Goal: Information Seeking & Learning: Learn about a topic

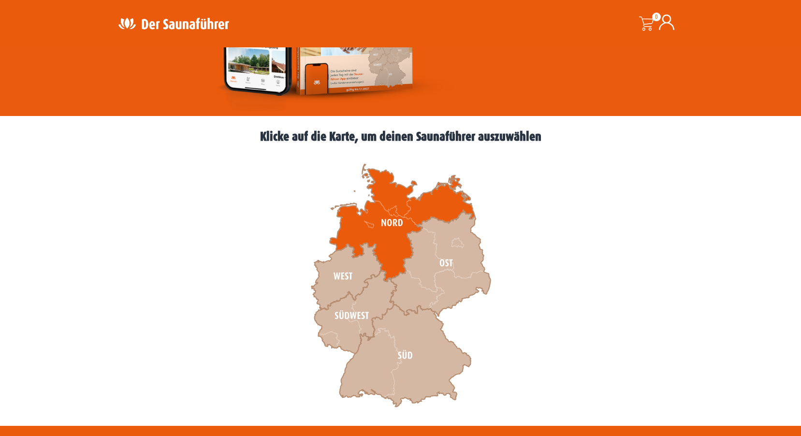
click at [382, 223] on icon at bounding box center [402, 222] width 145 height 117
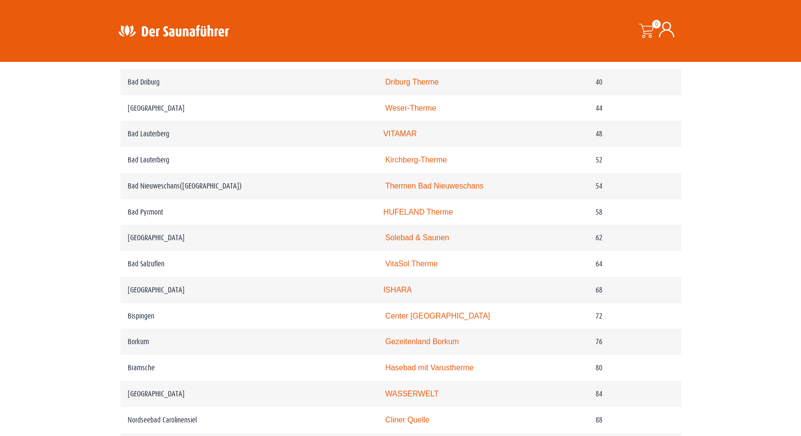
scroll to position [641, 0]
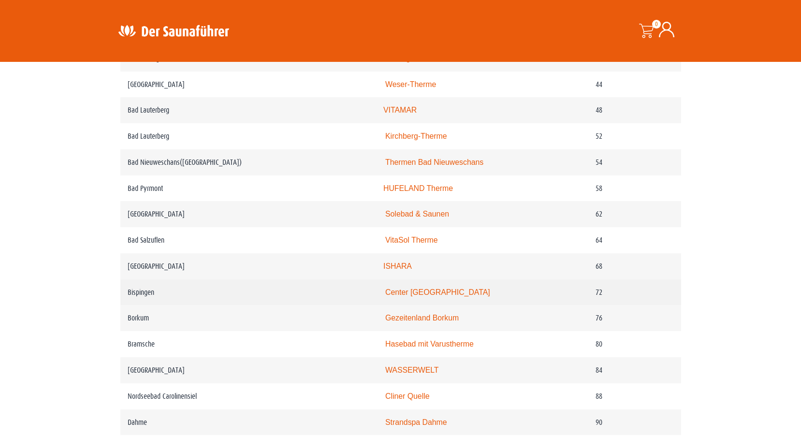
click at [447, 296] on link "Center [GEOGRAPHIC_DATA]" at bounding box center [437, 292] width 105 height 8
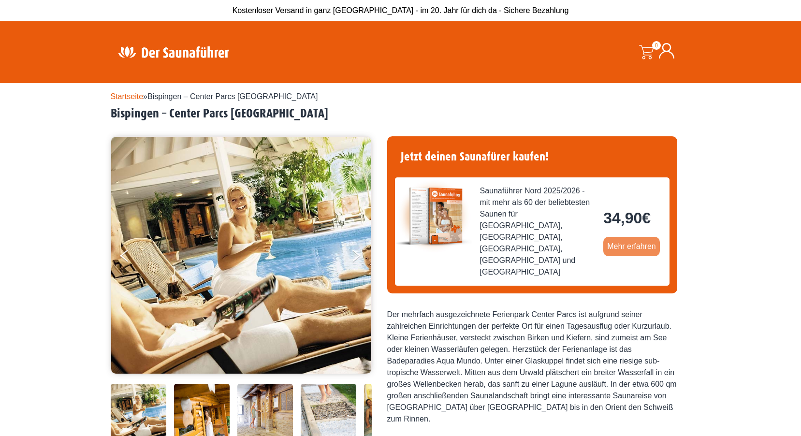
click at [622, 237] on link "Mehr erfahren" at bounding box center [631, 246] width 57 height 19
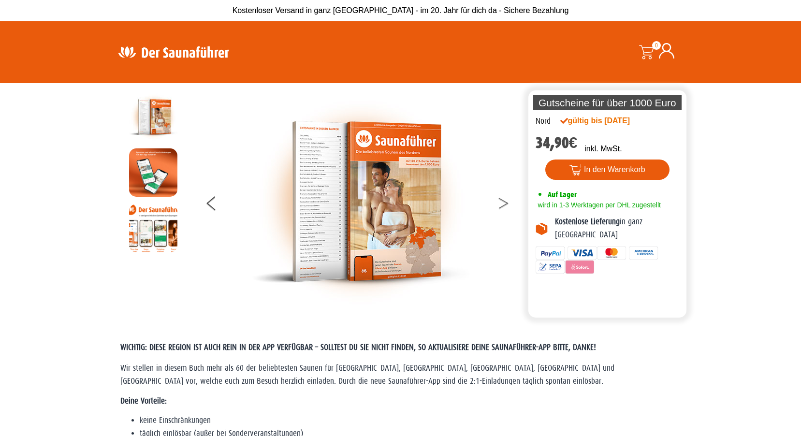
click at [505, 203] on button at bounding box center [509, 205] width 24 height 24
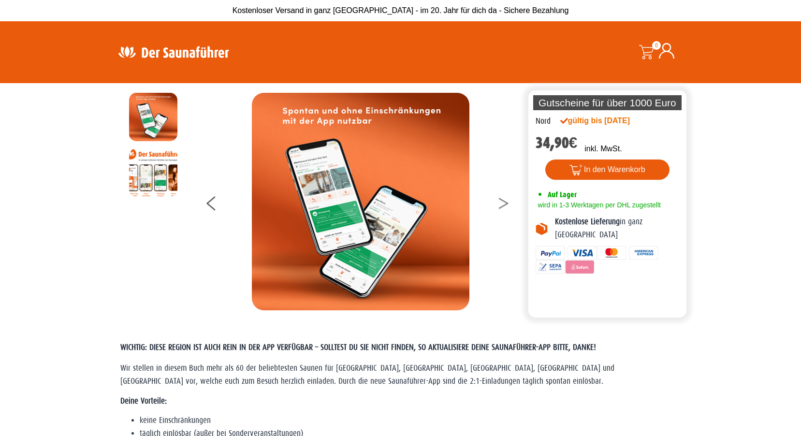
click at [505, 203] on button at bounding box center [509, 205] width 24 height 24
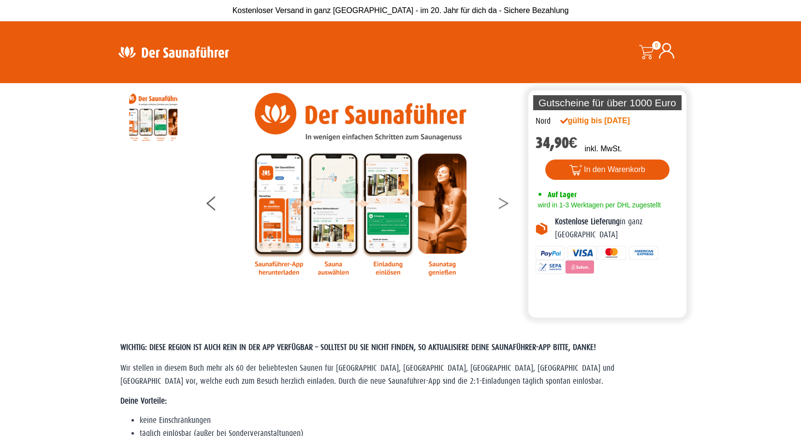
click at [505, 203] on button at bounding box center [509, 205] width 24 height 24
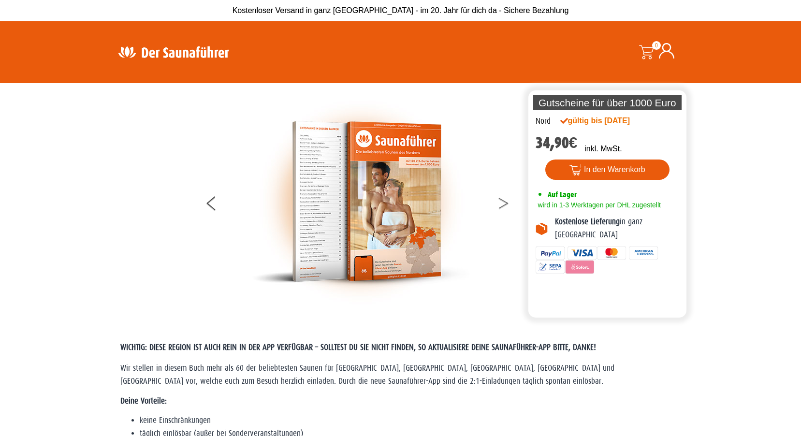
click at [505, 203] on button at bounding box center [509, 205] width 24 height 24
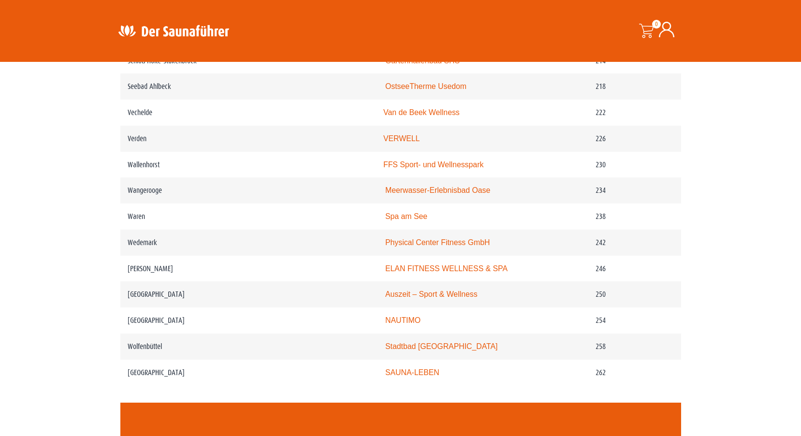
scroll to position [1753, 0]
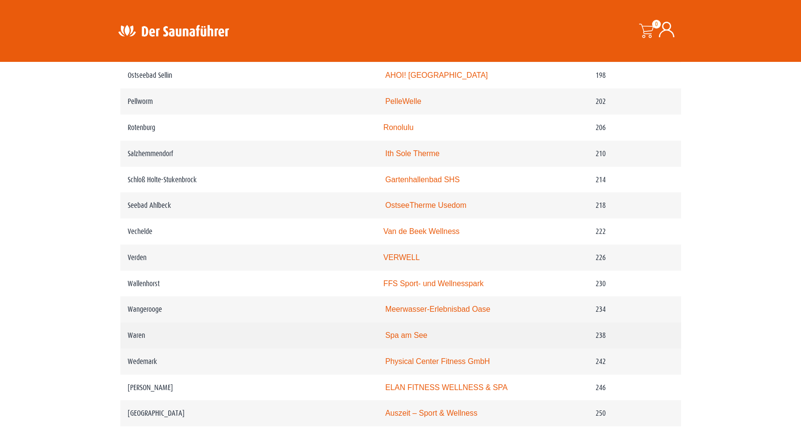
click at [403, 339] on link "Spa am See" at bounding box center [406, 335] width 42 height 8
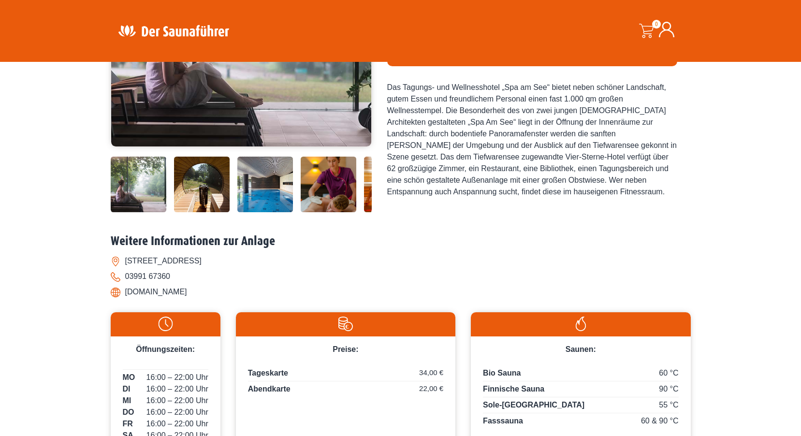
scroll to position [242, 0]
